Goal: Task Accomplishment & Management: Use online tool/utility

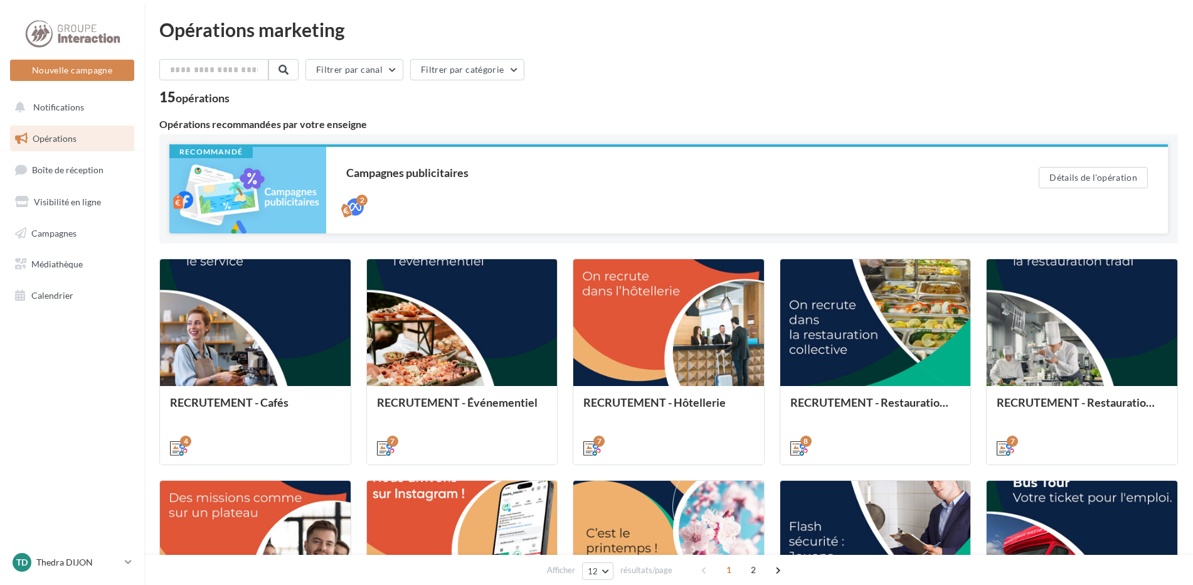
click at [208, 166] on div at bounding box center [247, 190] width 157 height 87
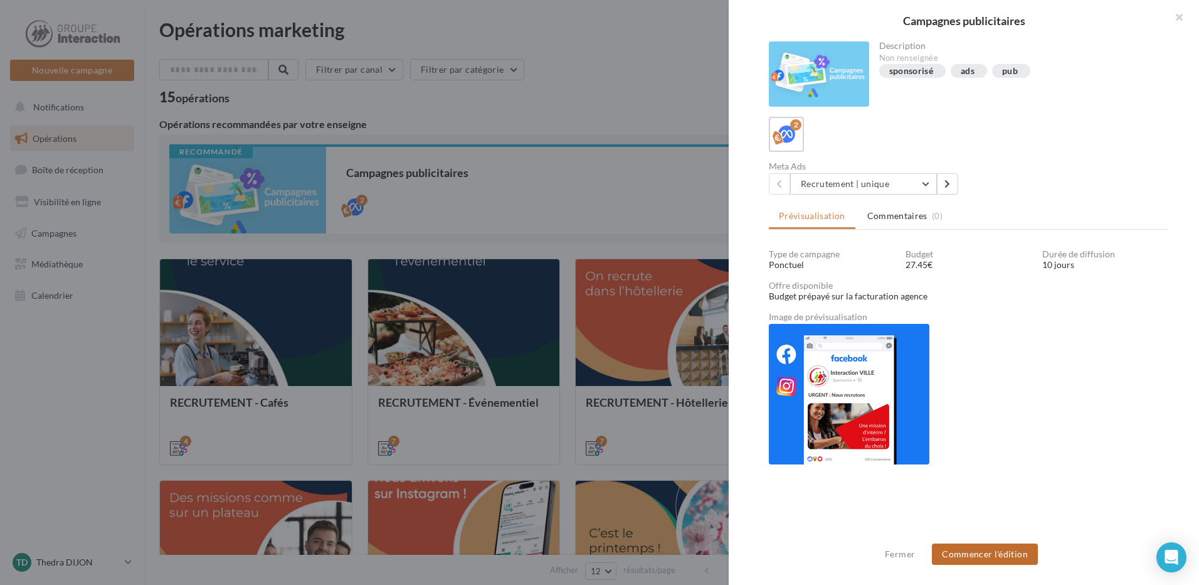
click at [999, 559] on button "Commencer l'édition" at bounding box center [985, 553] width 106 height 21
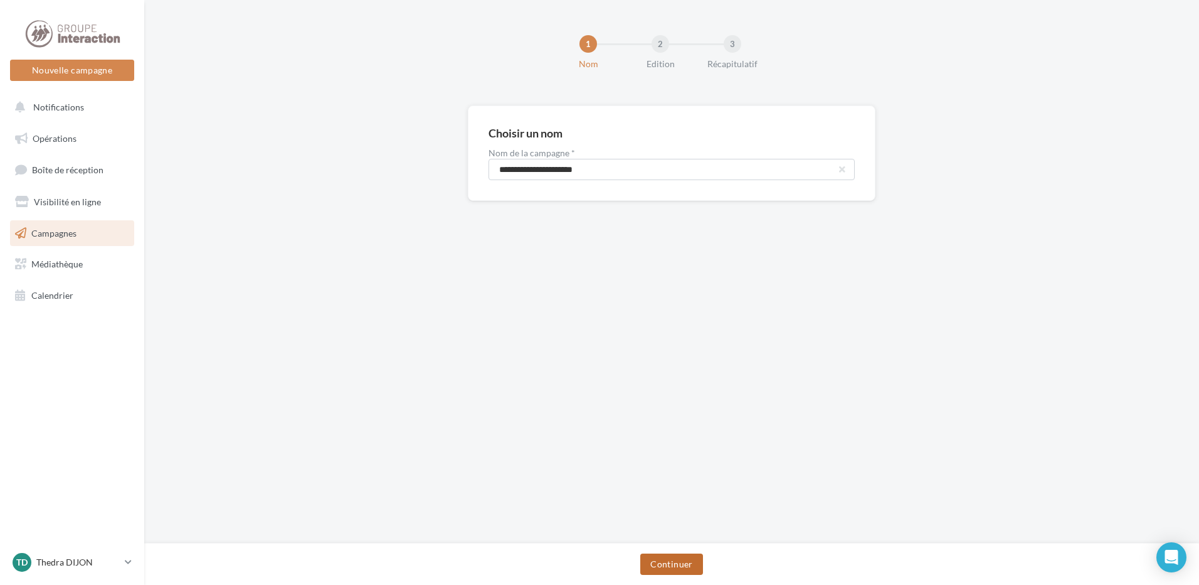
click at [674, 557] on button "Continuer" at bounding box center [671, 563] width 62 height 21
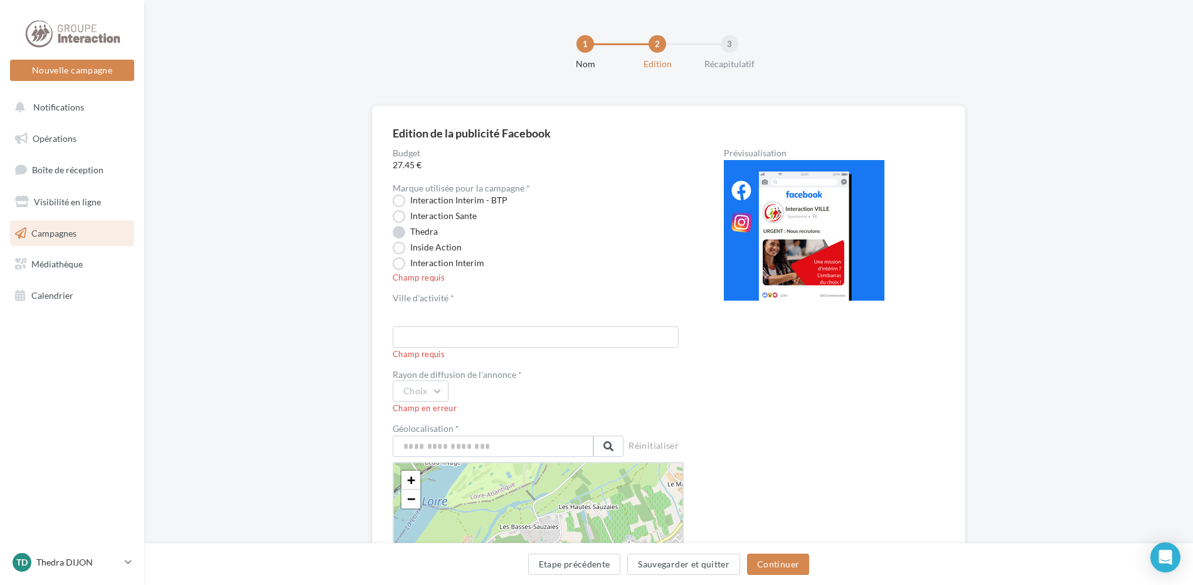
click at [417, 230] on label "Thedra" at bounding box center [415, 232] width 45 height 13
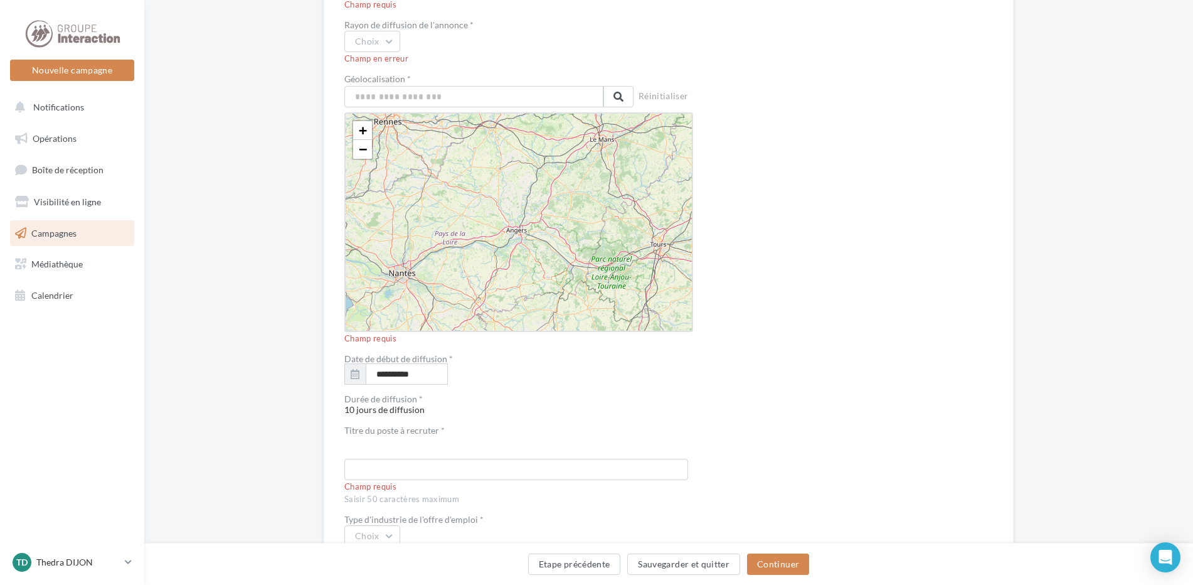
scroll to position [488, 0]
